Goal: Task Accomplishment & Management: Use online tool/utility

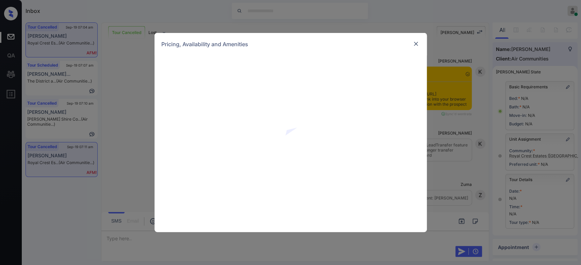
scroll to position [1679, 0]
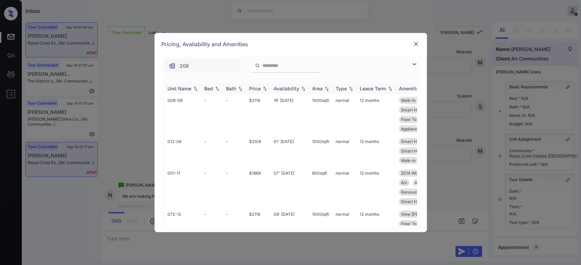
click at [254, 86] on div "Price" at bounding box center [255, 89] width 12 height 6
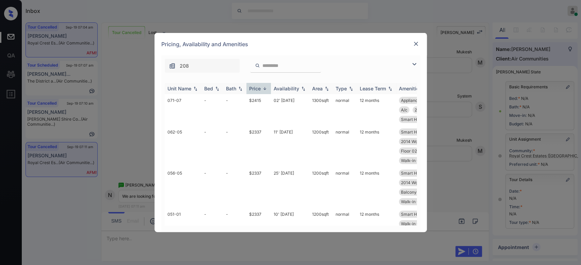
click at [254, 86] on div "Price" at bounding box center [255, 89] width 12 height 6
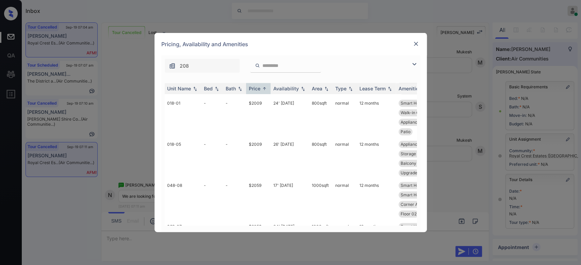
scroll to position [720, 0]
click at [260, 141] on td "$2009" at bounding box center [258, 157] width 25 height 41
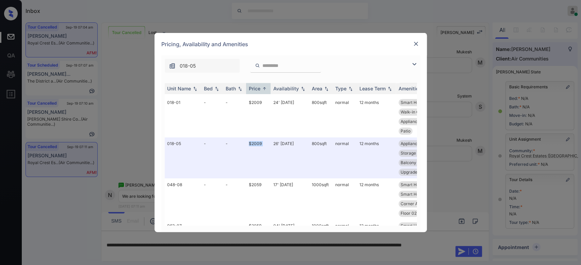
click at [415, 42] on img at bounding box center [415, 43] width 7 height 7
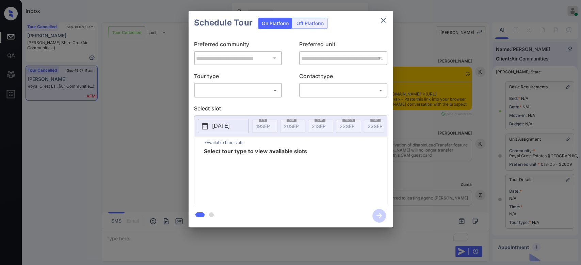
scroll to position [1983, 0]
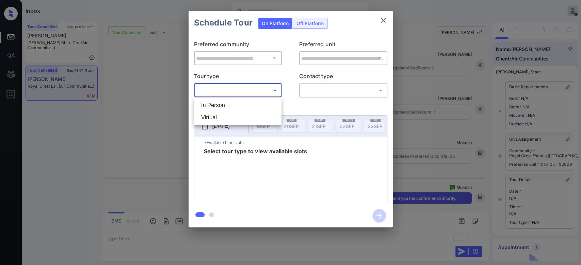
click at [256, 88] on body "Inbox Mukesh Online Set yourself offline Set yourself on break Profile Switch t…" at bounding box center [290, 132] width 581 height 265
click at [219, 104] on li "In Person" at bounding box center [238, 105] width 84 height 12
type input "********"
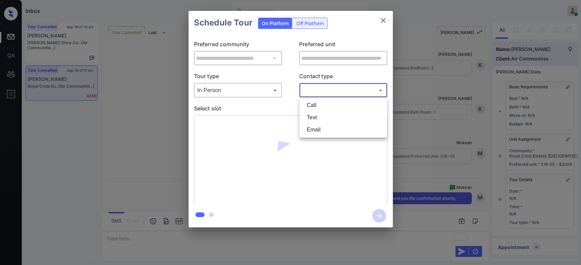
drag, startPoint x: 310, startPoint y: 90, endPoint x: 318, endPoint y: 111, distance: 23.1
click at [318, 111] on body "Inbox Mukesh Online Set yourself offline Set yourself on break Profile Switch t…" at bounding box center [290, 132] width 581 height 265
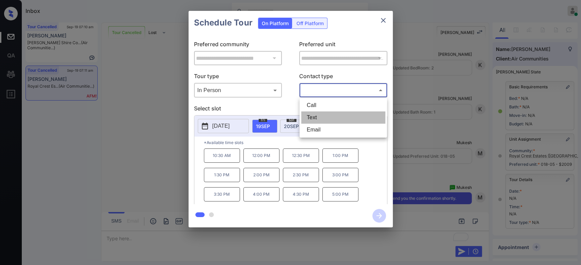
click at [319, 121] on li "Text" at bounding box center [343, 118] width 84 height 12
type input "****"
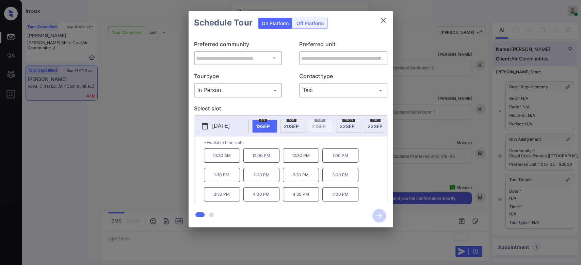
click at [336, 161] on p "1:00 PM" at bounding box center [340, 156] width 36 height 14
click at [378, 221] on icon "button" at bounding box center [379, 216] width 14 height 14
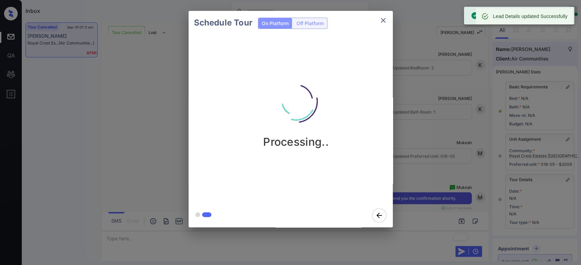
click at [431, 94] on div "Schedule Tour On Platform Off Platform Processing.." at bounding box center [290, 119] width 581 height 239
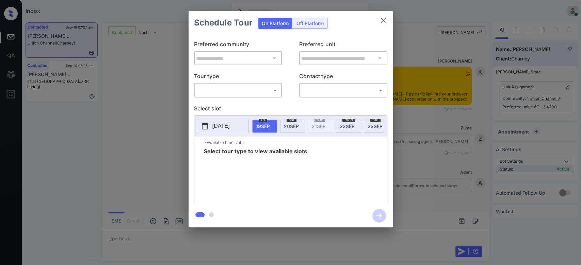
scroll to position [416, 0]
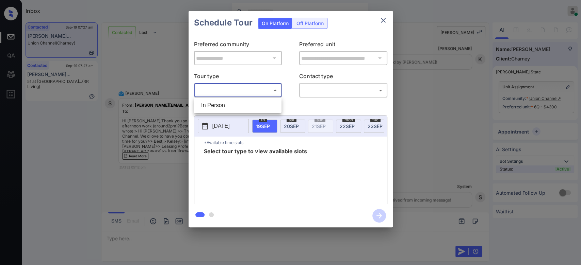
click at [241, 92] on body "Inbox Mukesh Online Set yourself offline Set yourself on break Profile Switch t…" at bounding box center [290, 132] width 581 height 265
click at [221, 106] on li "In Person" at bounding box center [238, 105] width 84 height 12
type input "********"
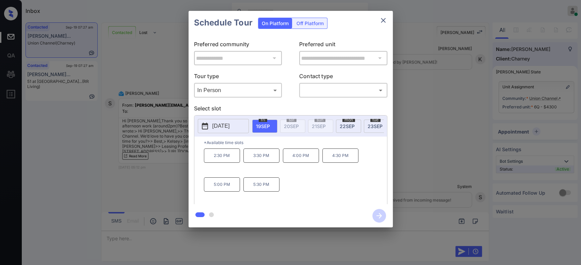
click at [237, 132] on button "[DATE]" at bounding box center [223, 126] width 51 height 14
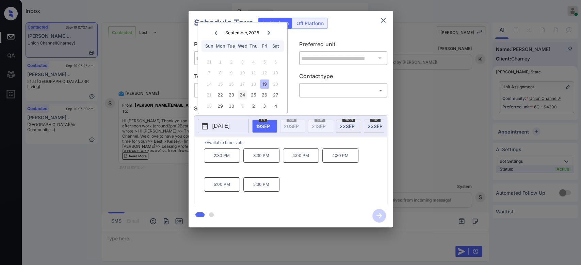
click at [244, 96] on div "24" at bounding box center [242, 95] width 9 height 9
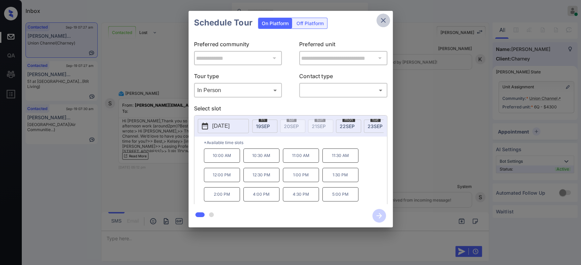
click at [384, 20] on icon "close" at bounding box center [383, 20] width 5 height 5
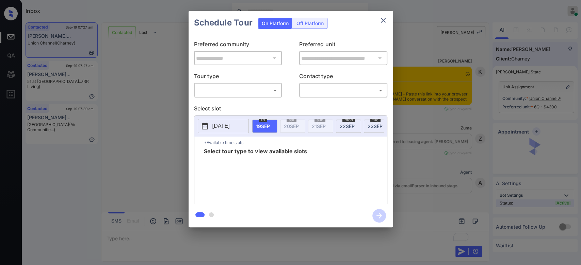
scroll to position [2218, 0]
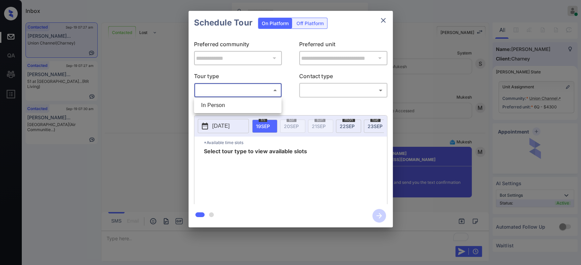
click at [227, 94] on body "Inbox Mukesh Online Set yourself offline Set yourself on break Profile Switch t…" at bounding box center [290, 132] width 581 height 265
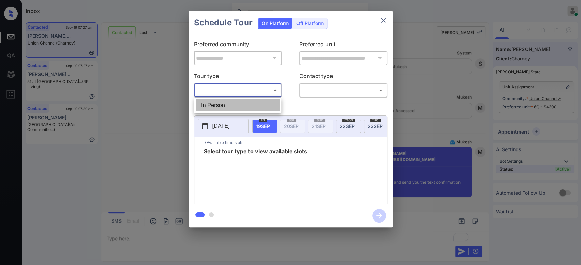
click at [213, 105] on li "In Person" at bounding box center [238, 105] width 84 height 12
type input "********"
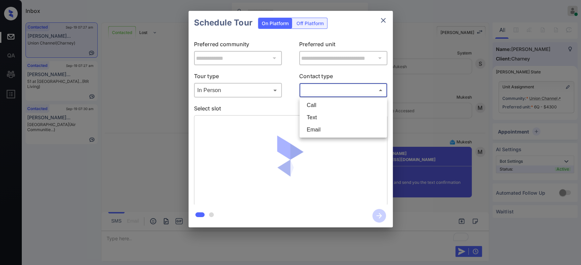
click at [342, 88] on body "Inbox Mukesh Online Set yourself offline Set yourself on break Profile Switch t…" at bounding box center [290, 132] width 581 height 265
click at [328, 115] on li "Text" at bounding box center [343, 118] width 84 height 12
type input "****"
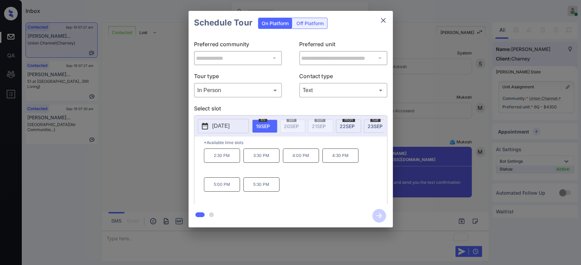
click at [226, 127] on p "[DATE]" at bounding box center [220, 126] width 17 height 8
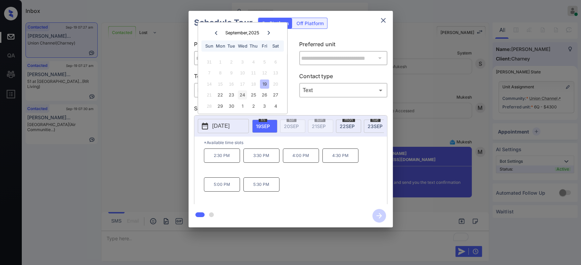
click at [245, 95] on div "24" at bounding box center [242, 95] width 9 height 9
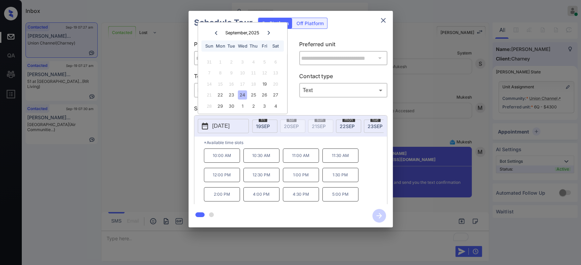
click at [221, 197] on p "2:00 PM" at bounding box center [222, 195] width 36 height 14
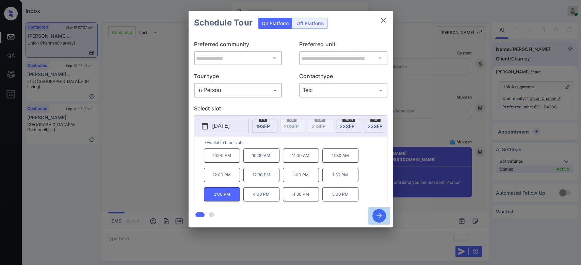
click at [377, 215] on icon "button" at bounding box center [379, 216] width 14 height 14
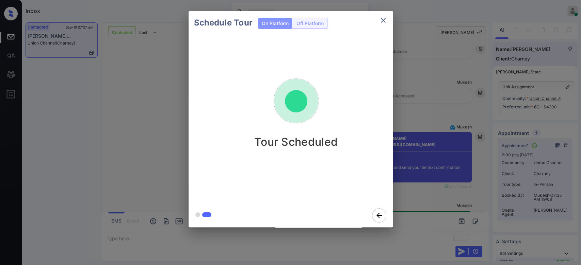
click at [433, 108] on div "Schedule Tour On Platform Off Platform Tour Scheduled" at bounding box center [290, 119] width 581 height 239
